Goal: Task Accomplishment & Management: Use online tool/utility

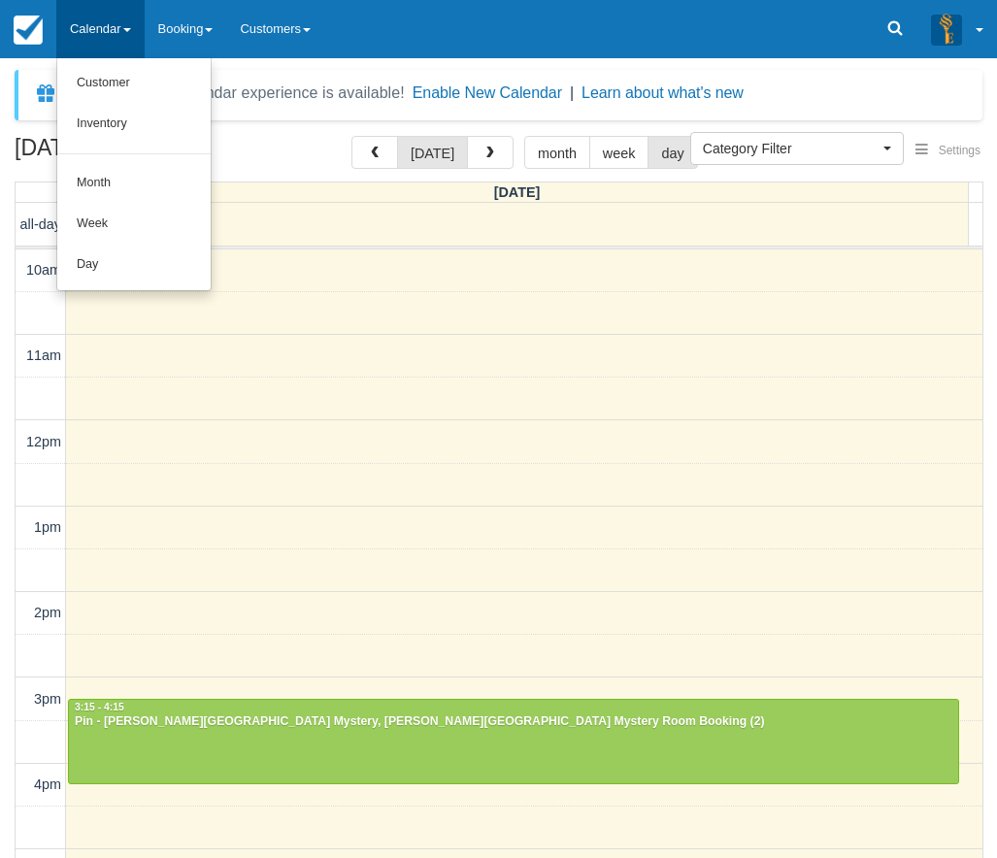
select select
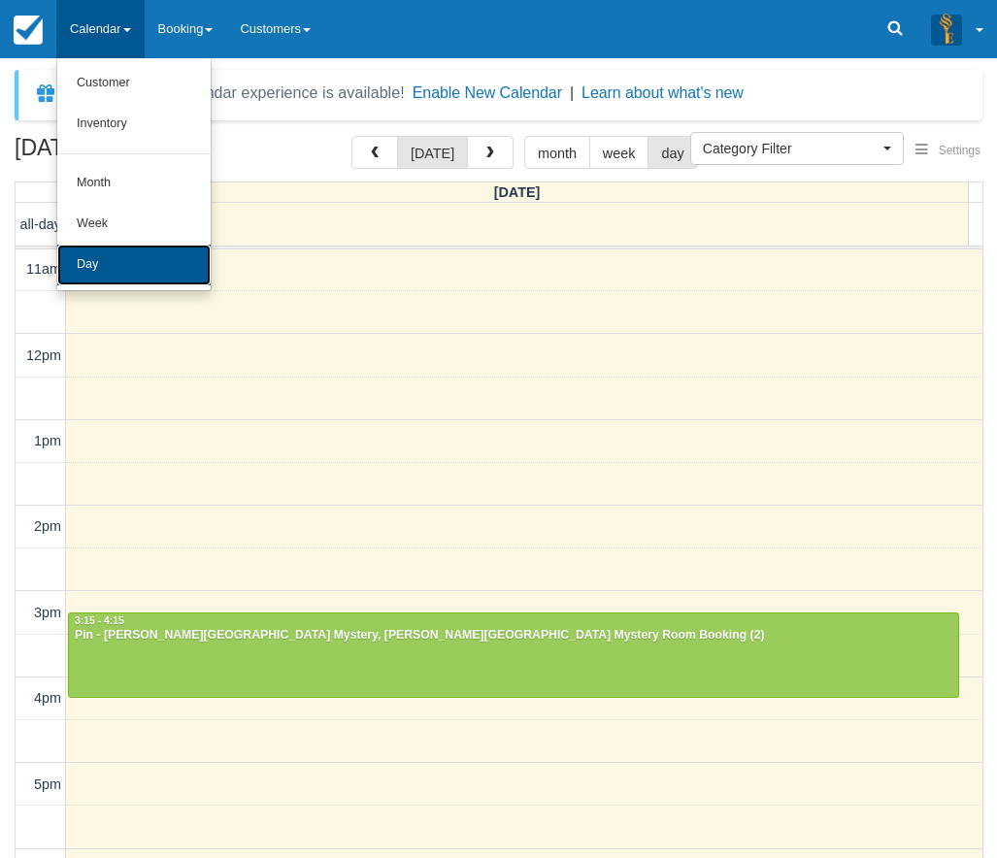
click at [129, 252] on link "Day" at bounding box center [133, 265] width 153 height 41
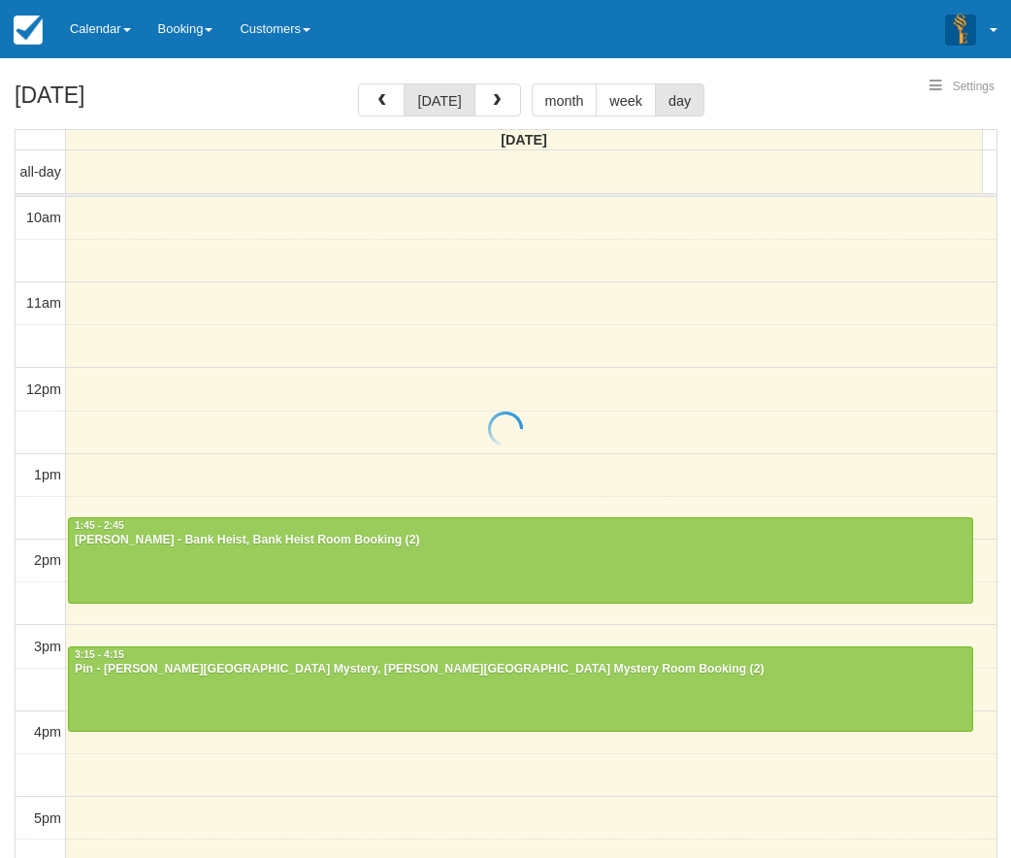
select select
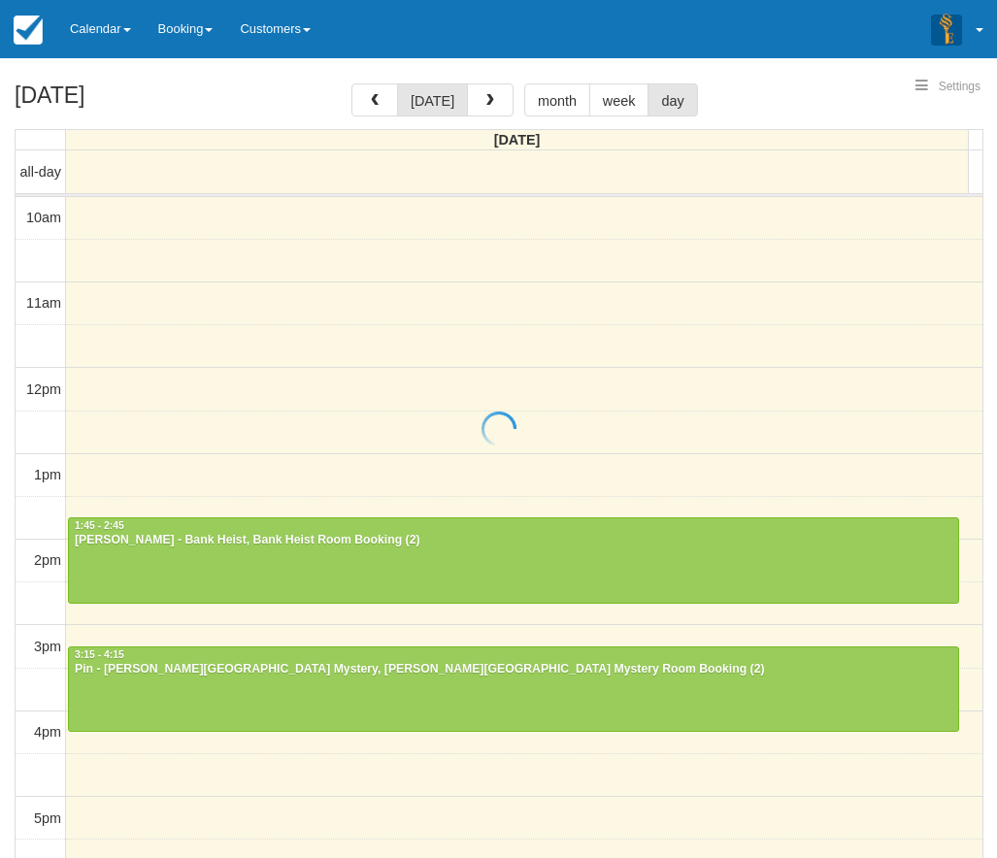
scroll to position [173, 0]
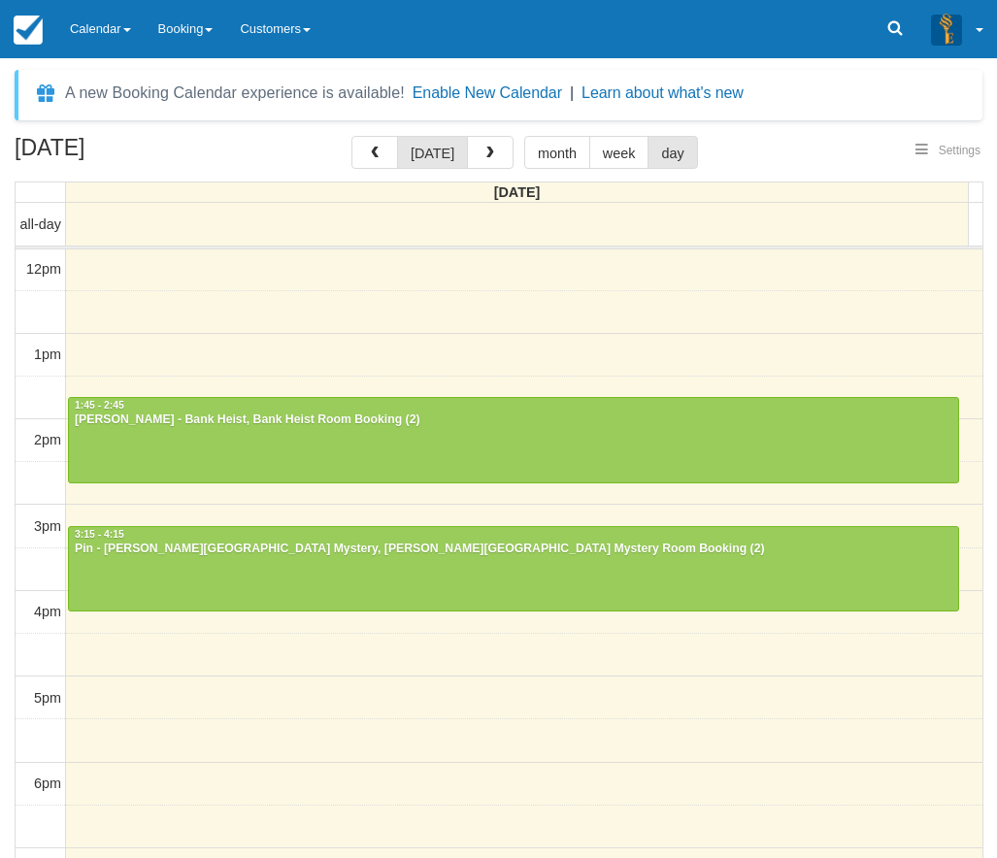
select select
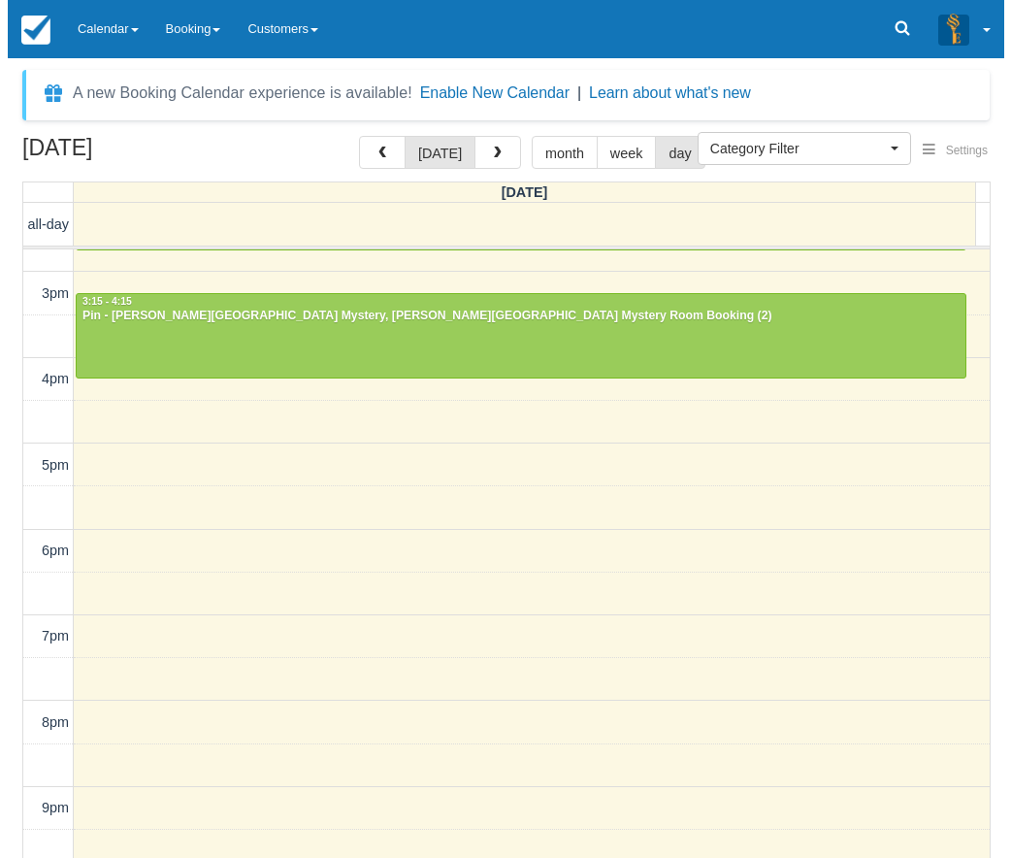
scroll to position [0, 0]
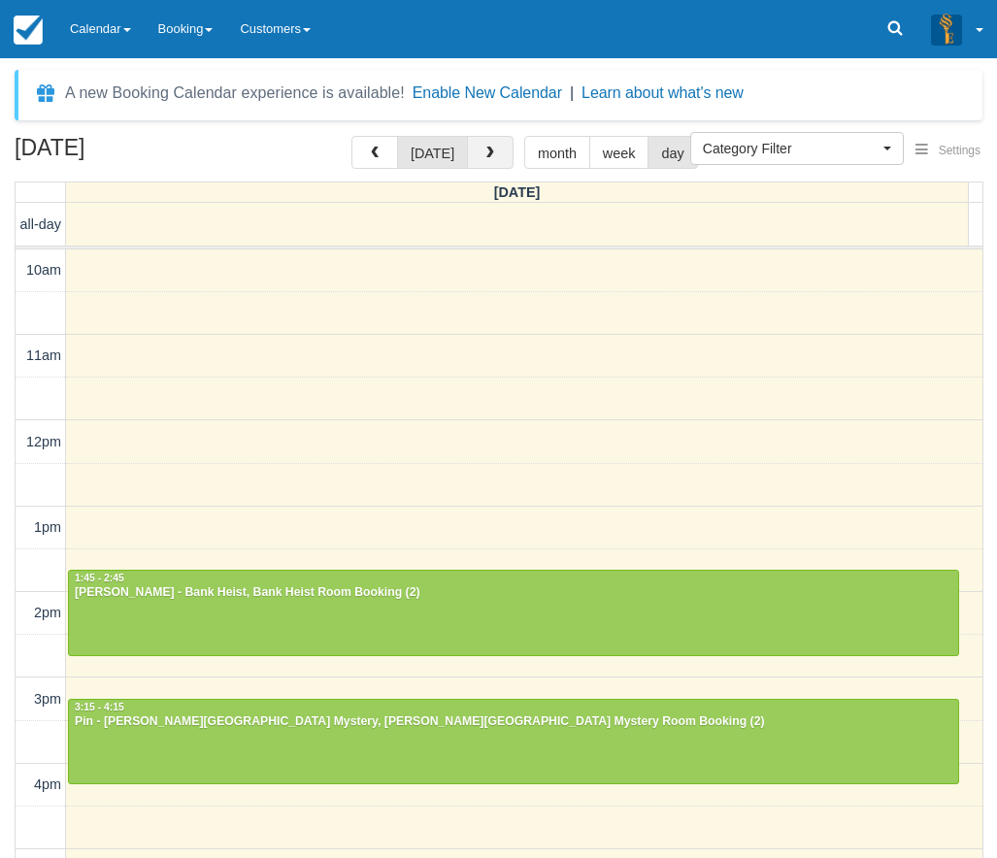
click at [479, 144] on button "button" at bounding box center [490, 152] width 47 height 33
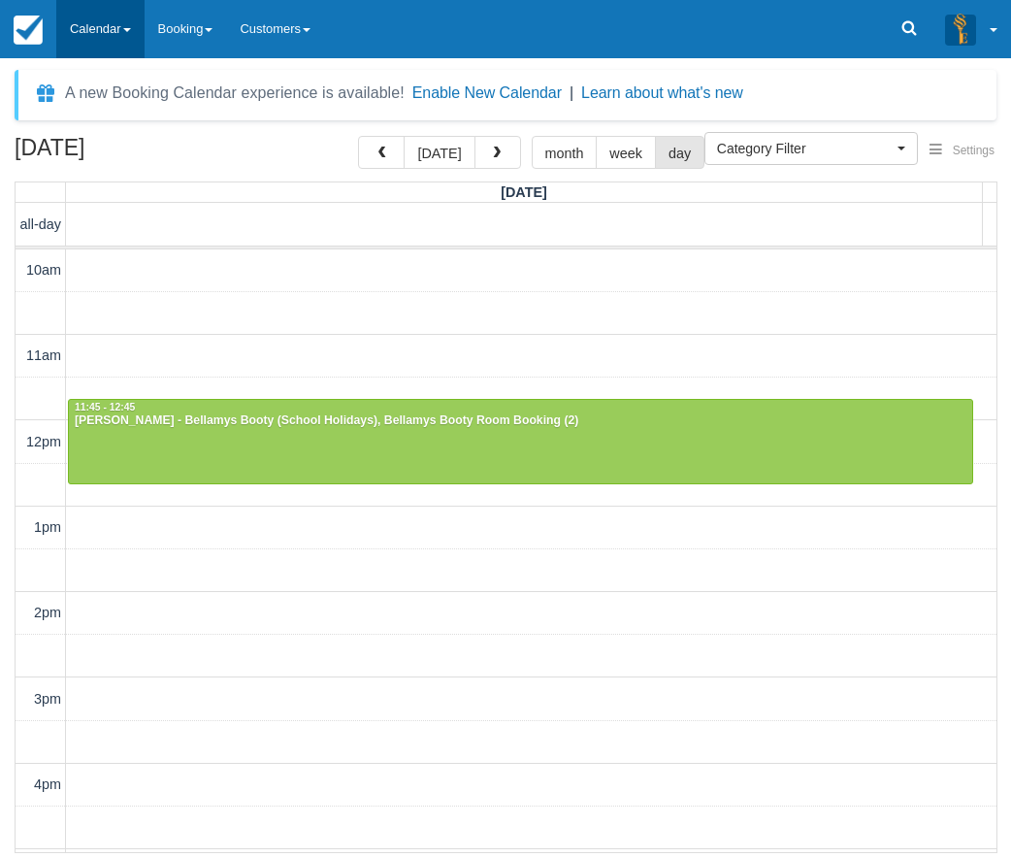
click at [102, 23] on link "Calendar" at bounding box center [100, 29] width 88 height 58
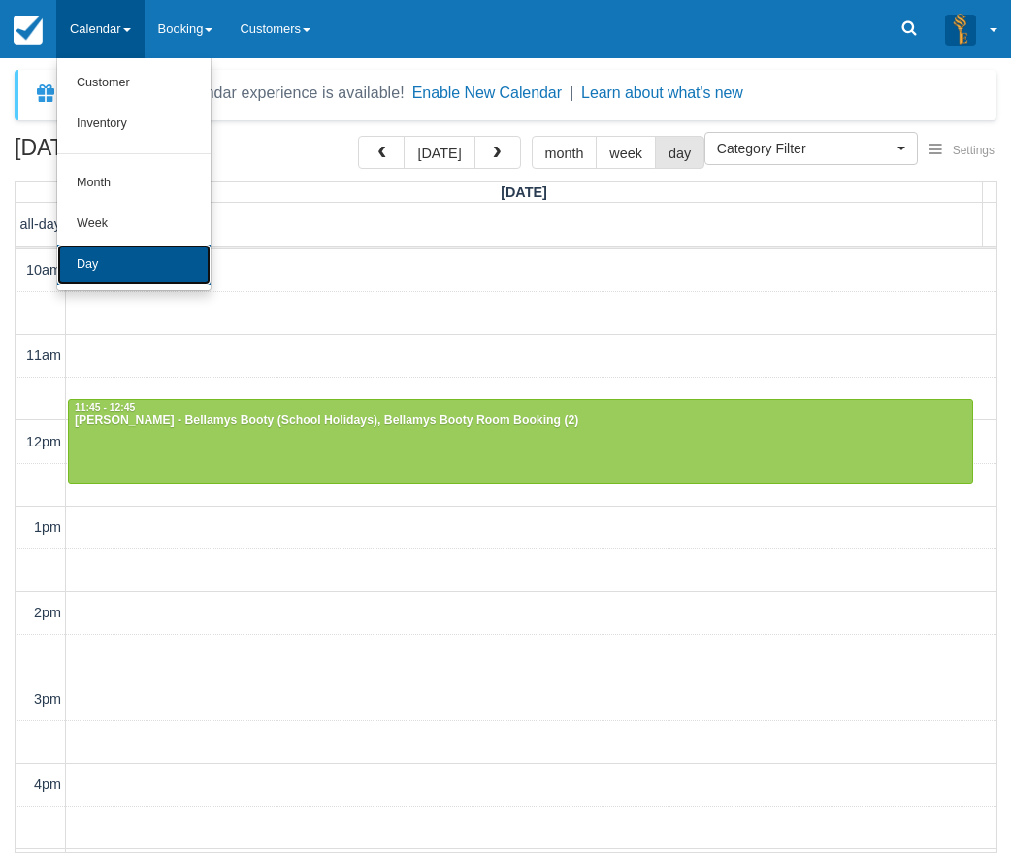
click at [112, 272] on link "Day" at bounding box center [133, 265] width 153 height 41
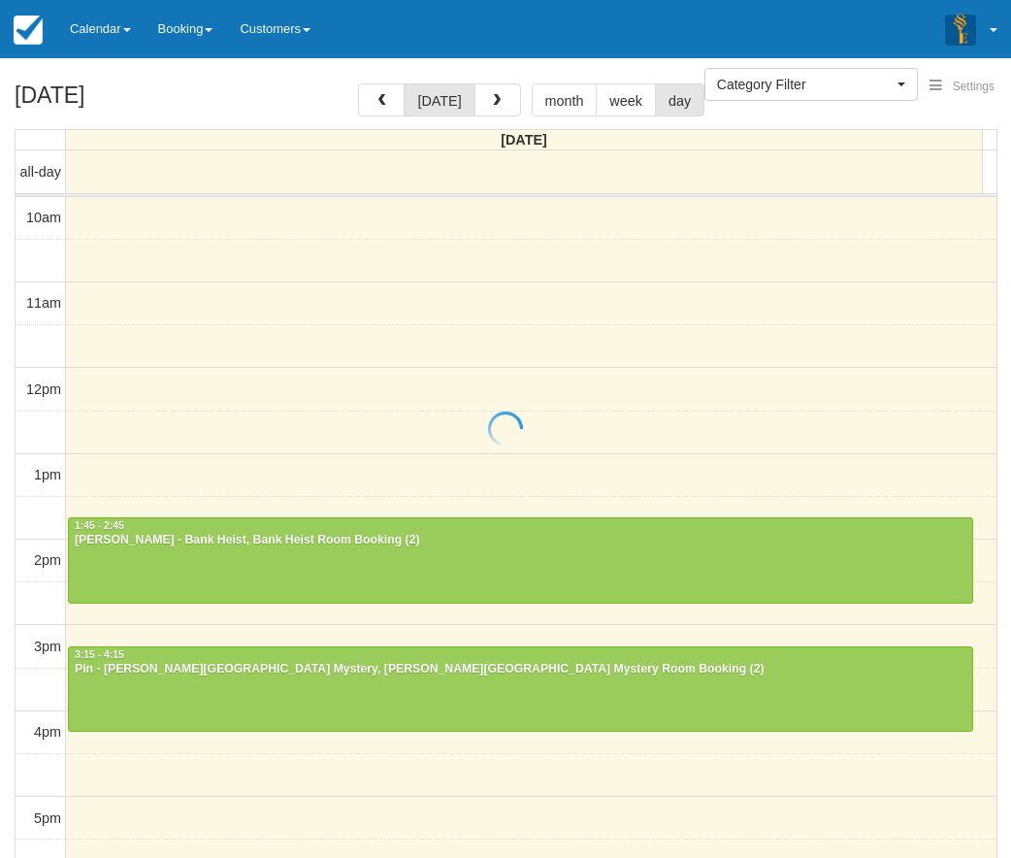
select select
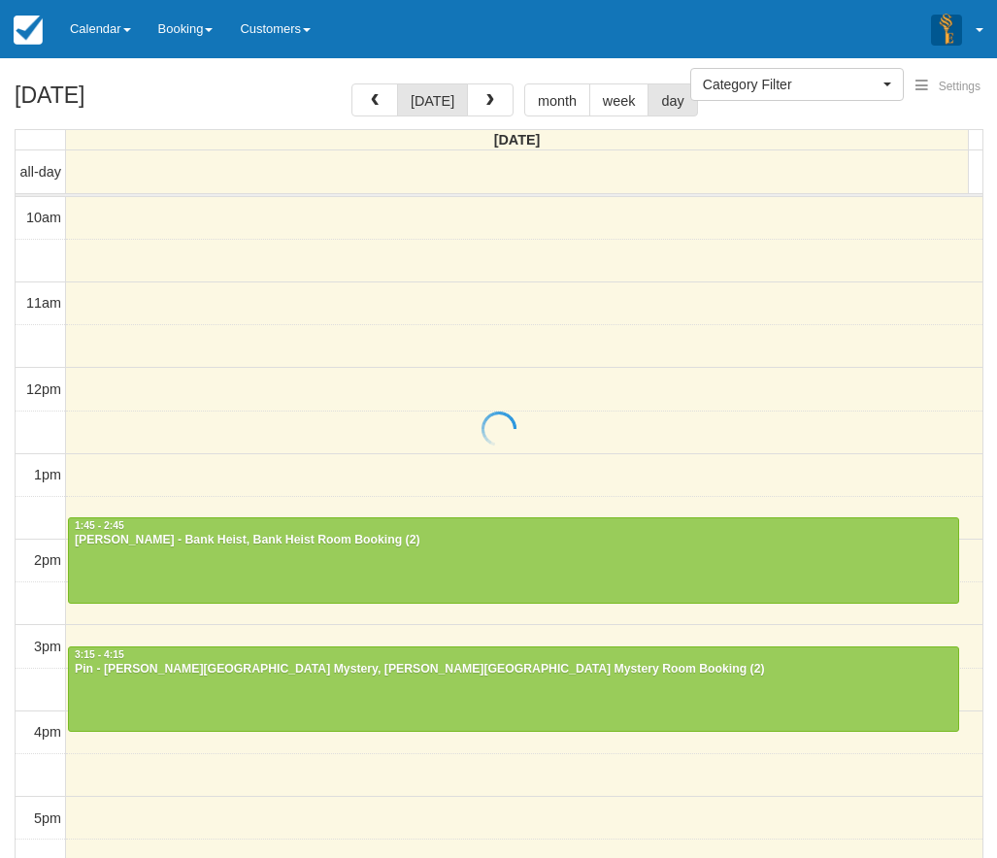
scroll to position [173, 0]
